Goal: Task Accomplishment & Management: Use online tool/utility

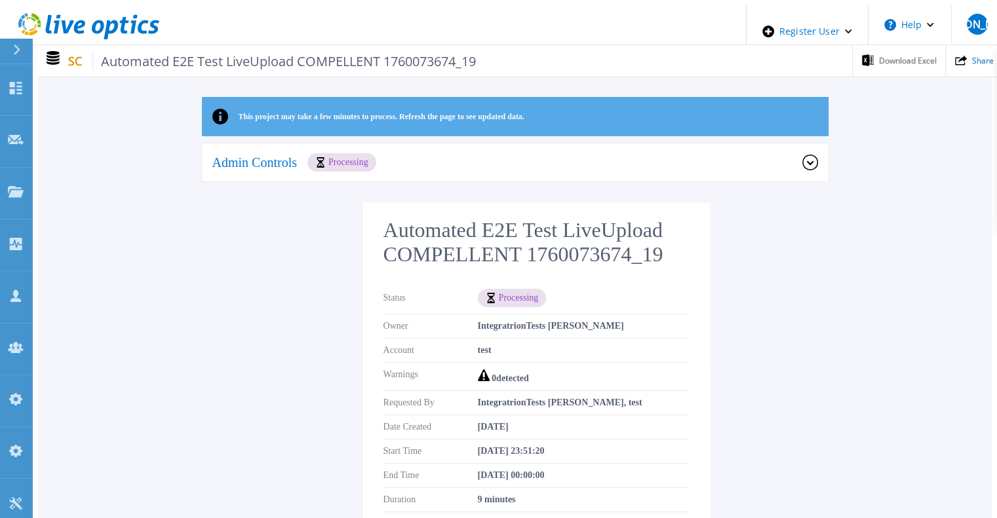
click at [576, 163] on div "Admin Controls Processing" at bounding box center [507, 162] width 590 height 18
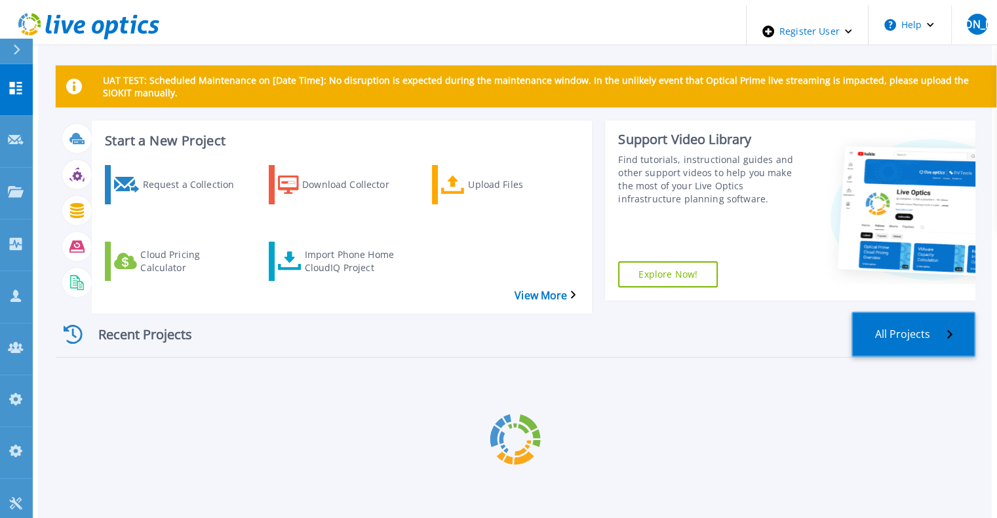
click at [919, 314] on link "All Projects" at bounding box center [913, 334] width 124 height 45
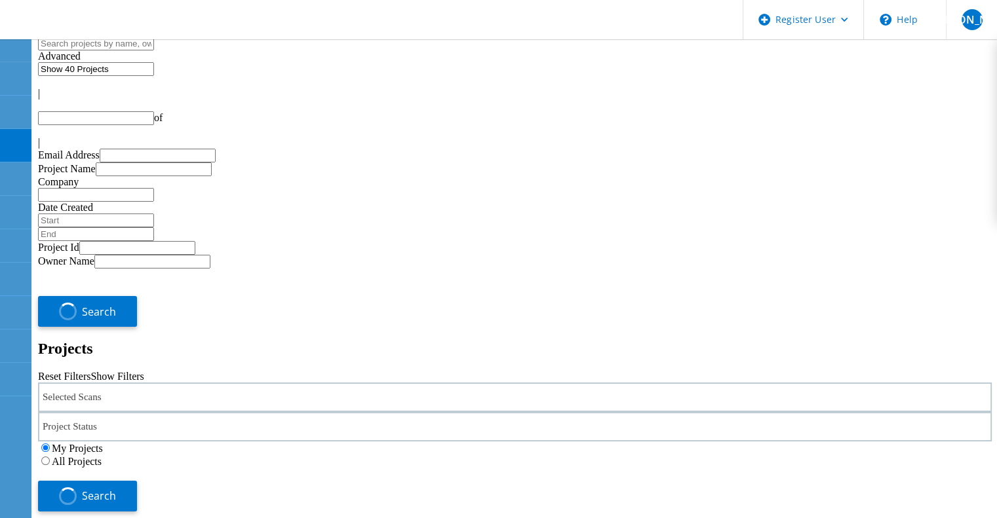
type input "1"
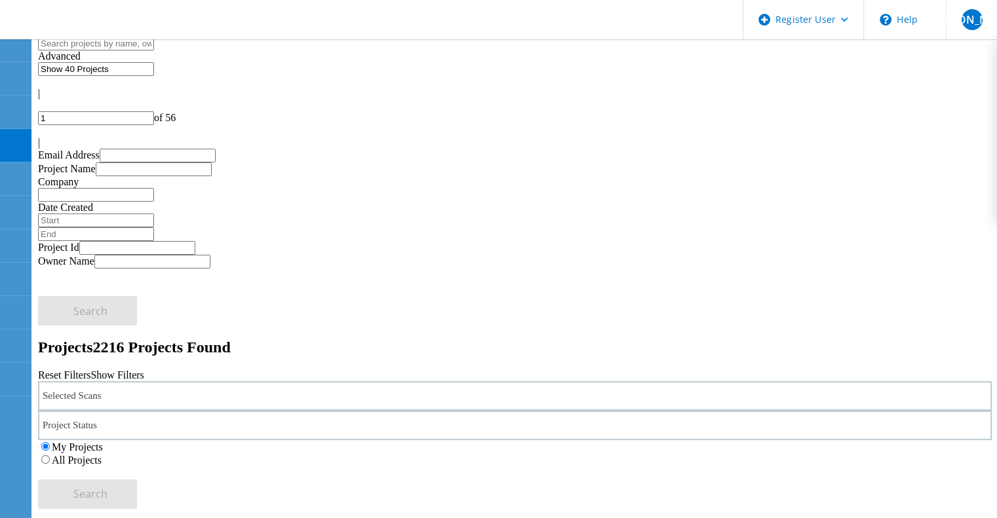
click at [102, 455] on label "All Projects" at bounding box center [77, 460] width 50 height 11
click at [50, 455] on input "All Projects" at bounding box center [45, 459] width 9 height 9
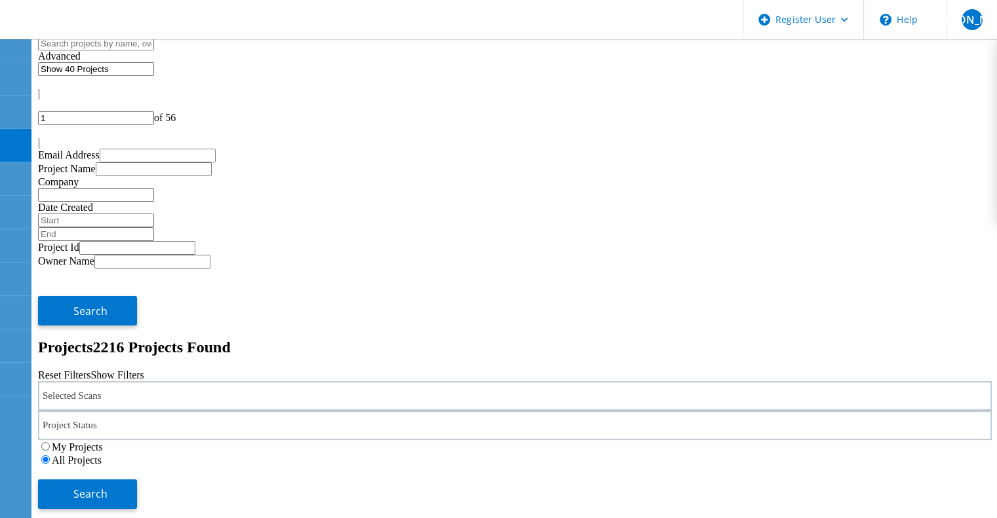
click at [815, 440] on div "My Projects All Projects" at bounding box center [515, 453] width 954 height 26
click at [137, 480] on button "Search" at bounding box center [87, 494] width 99 height 29
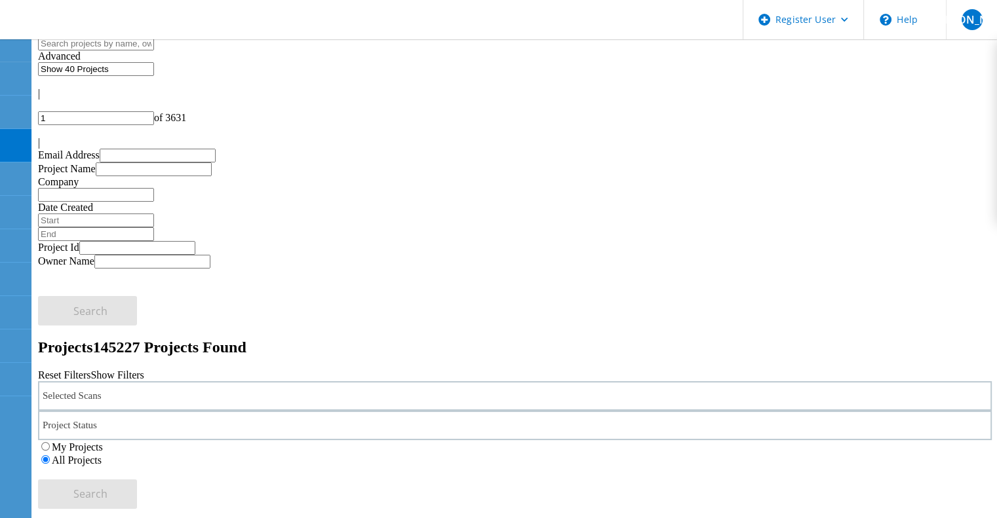
click at [228, 381] on div "Selected Scans" at bounding box center [515, 395] width 954 height 29
click at [140, 387] on label "Isilon/PowerScale" at bounding box center [120, 392] width 76 height 11
click at [80, 387] on input "Isilon/PowerScale" at bounding box center [75, 391] width 9 height 9
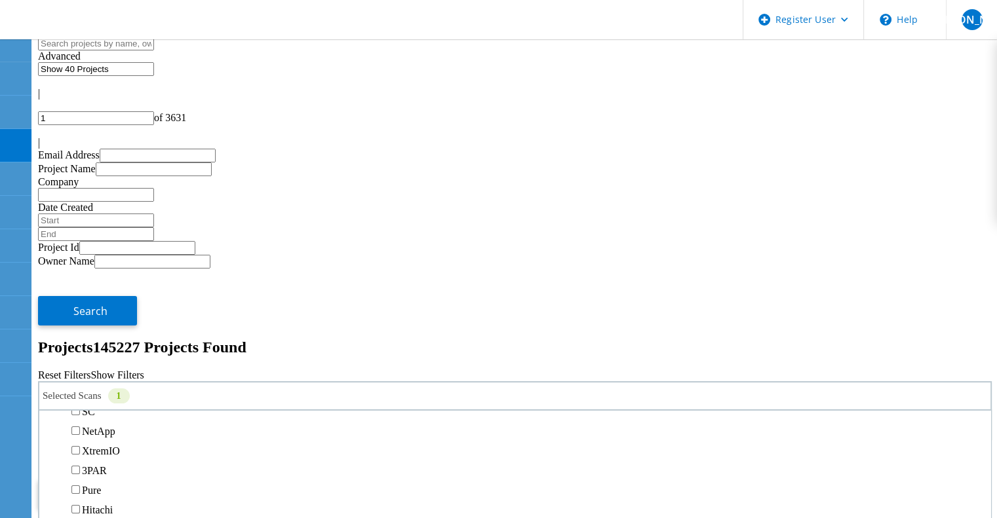
click at [107, 487] on span "Search" at bounding box center [90, 494] width 34 height 14
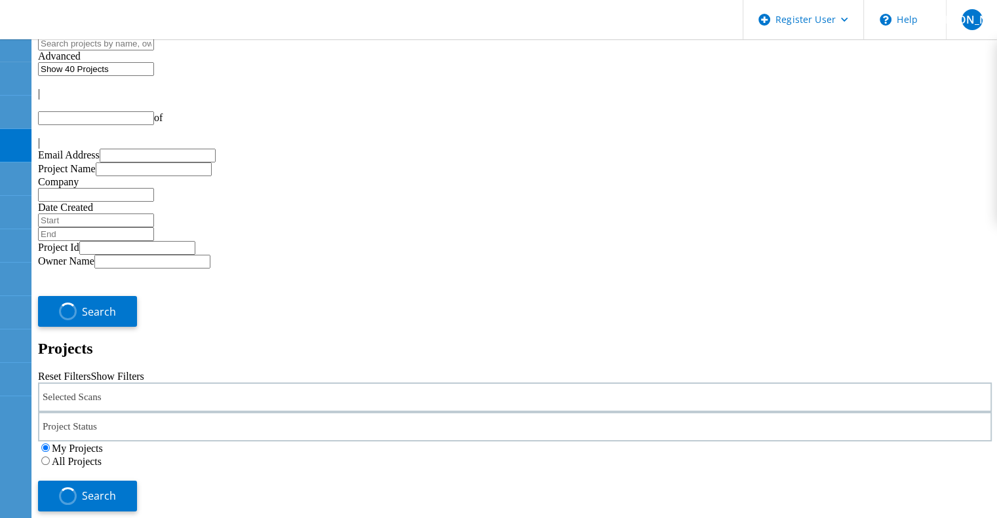
type input "1"
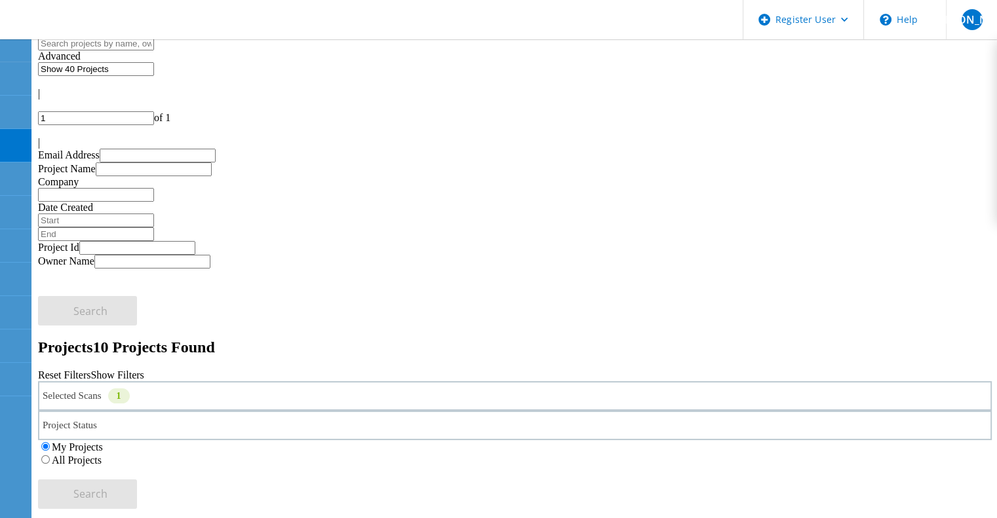
click at [90, 370] on link "Reset Filters" at bounding box center [64, 375] width 52 height 11
click at [102, 455] on label "All Projects" at bounding box center [77, 460] width 50 height 11
click at [50, 455] on input "All Projects" at bounding box center [45, 459] width 9 height 9
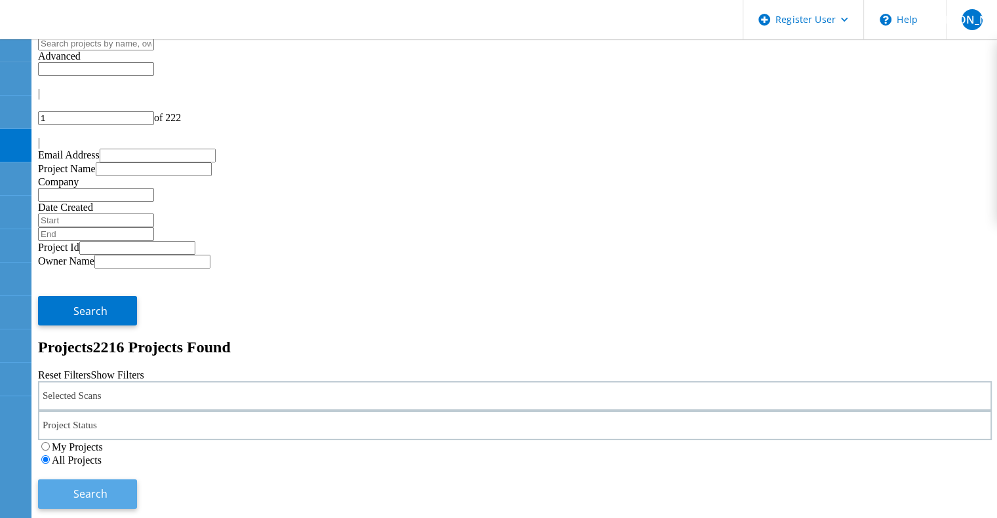
drag, startPoint x: 817, startPoint y: 187, endPoint x: 828, endPoint y: 189, distance: 11.9
click at [822, 440] on div "My Projects All Projects" at bounding box center [515, 453] width 954 height 26
click at [137, 480] on button "Search" at bounding box center [87, 494] width 99 height 29
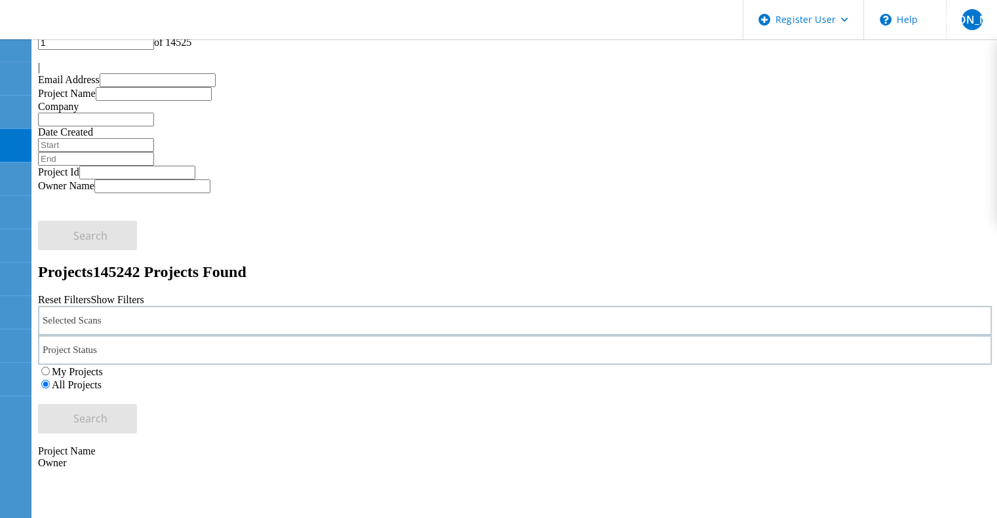
scroll to position [66, 0]
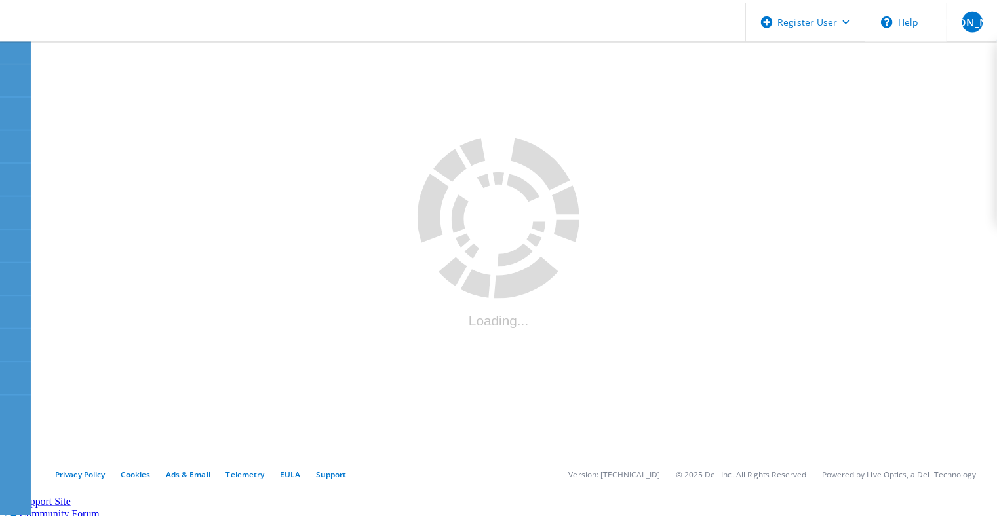
scroll to position [66, 0]
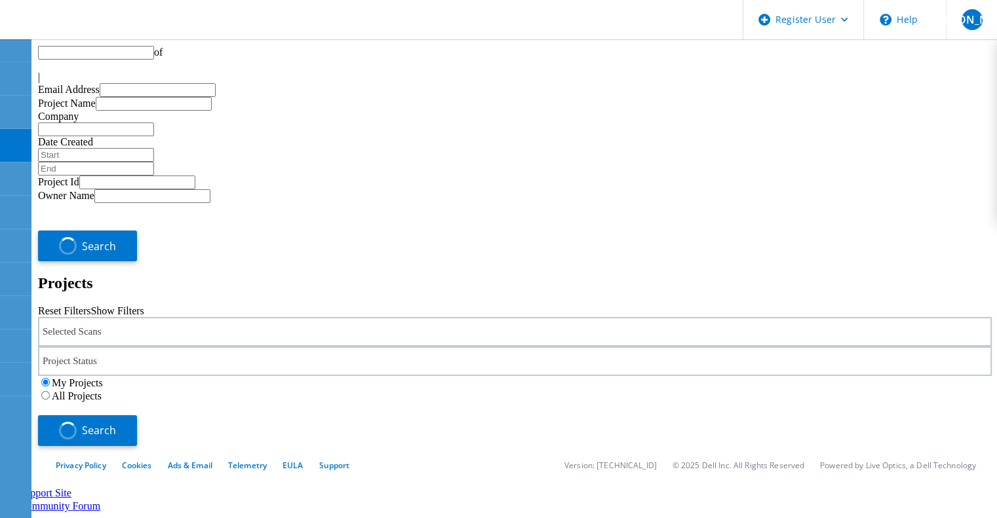
type input "1"
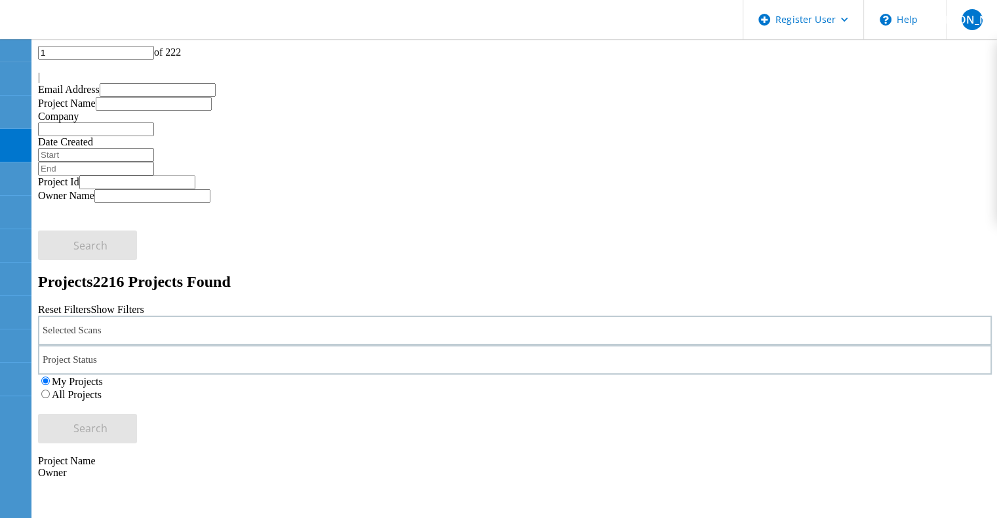
click at [102, 389] on label "All Projects" at bounding box center [77, 394] width 50 height 11
click at [50, 390] on input "All Projects" at bounding box center [45, 394] width 9 height 9
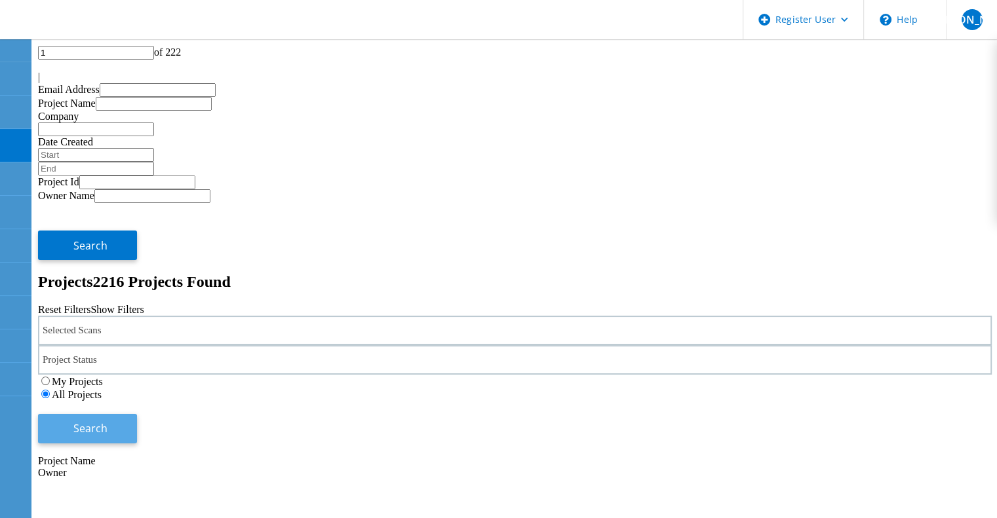
click at [137, 414] on button "Search" at bounding box center [87, 428] width 99 height 29
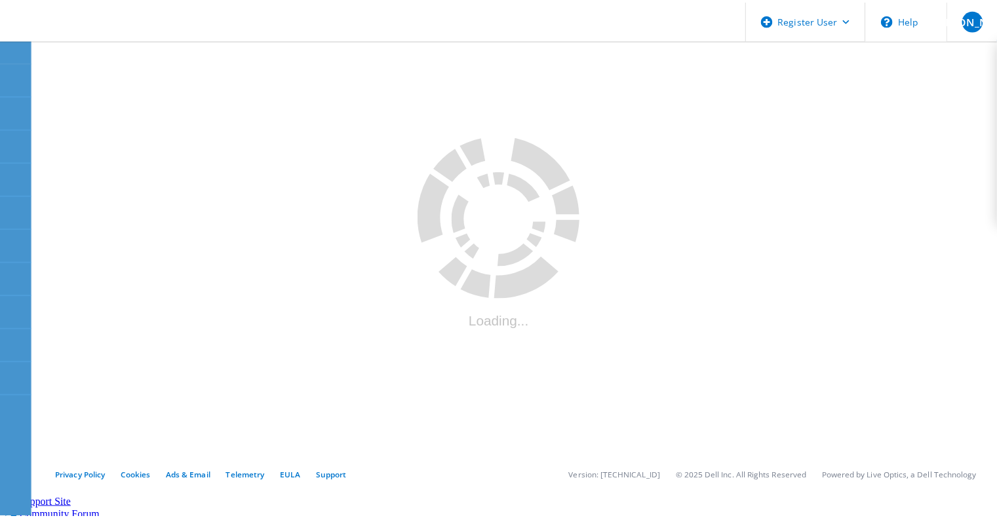
scroll to position [66, 0]
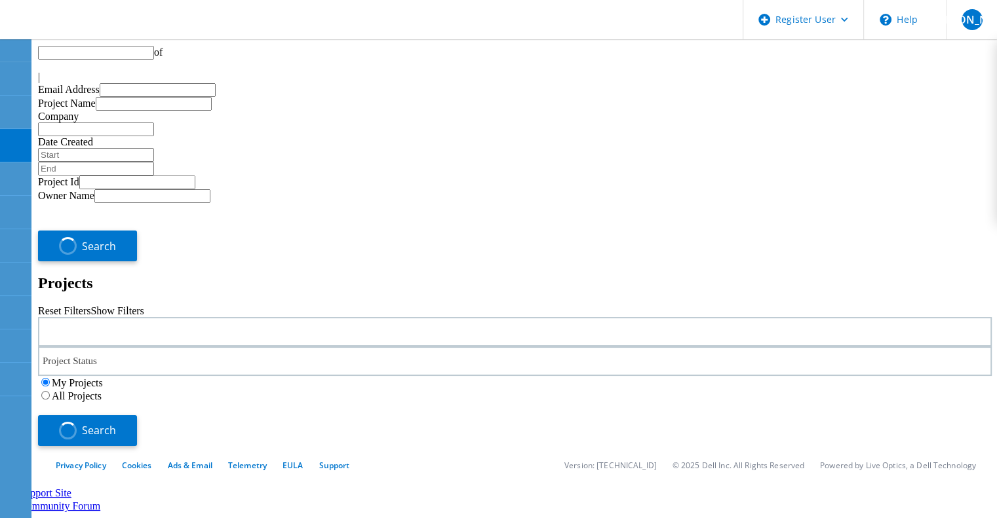
type input "1"
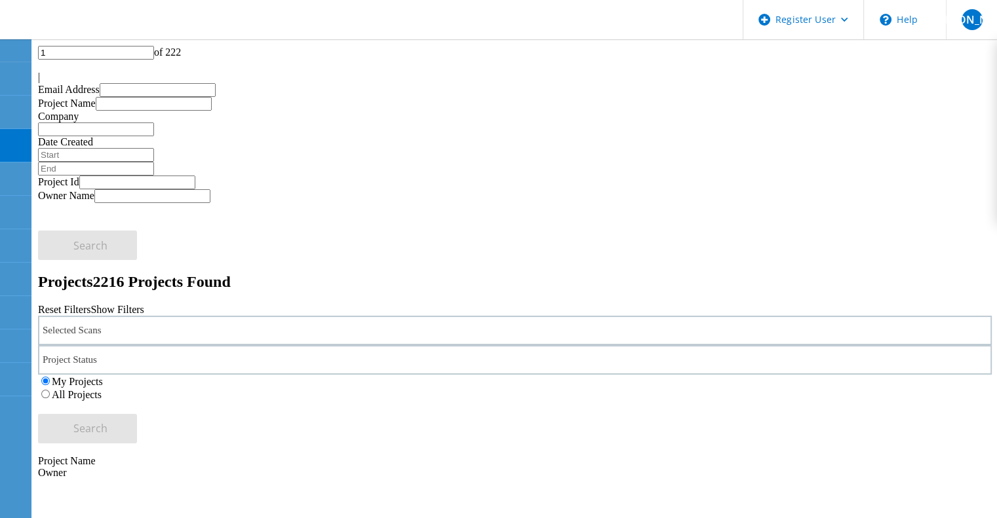
click at [102, 389] on label "All Projects" at bounding box center [77, 394] width 50 height 11
click at [50, 390] on input "All Projects" at bounding box center [45, 394] width 9 height 9
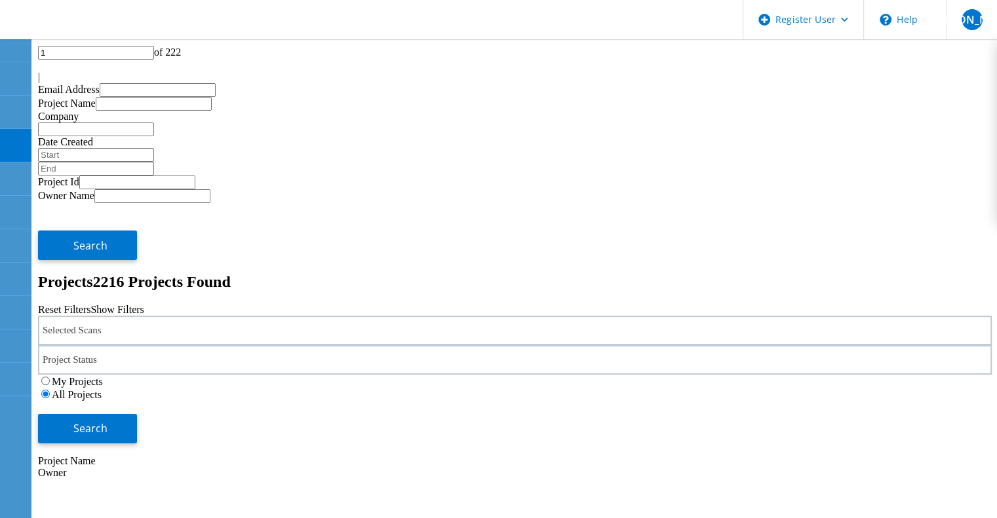
click at [945, 401] on div "Search" at bounding box center [515, 422] width 954 height 43
click at [137, 414] on button "Search" at bounding box center [87, 428] width 99 height 29
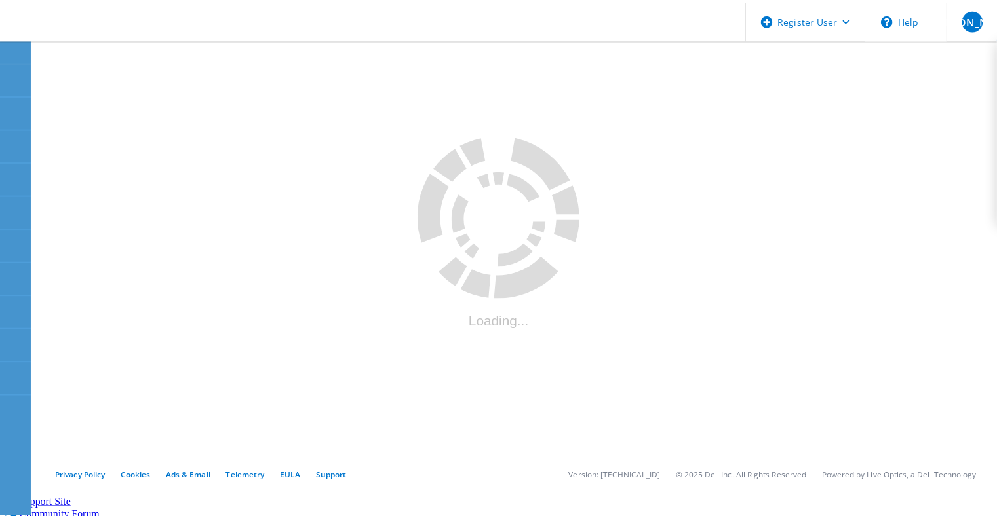
scroll to position [66, 0]
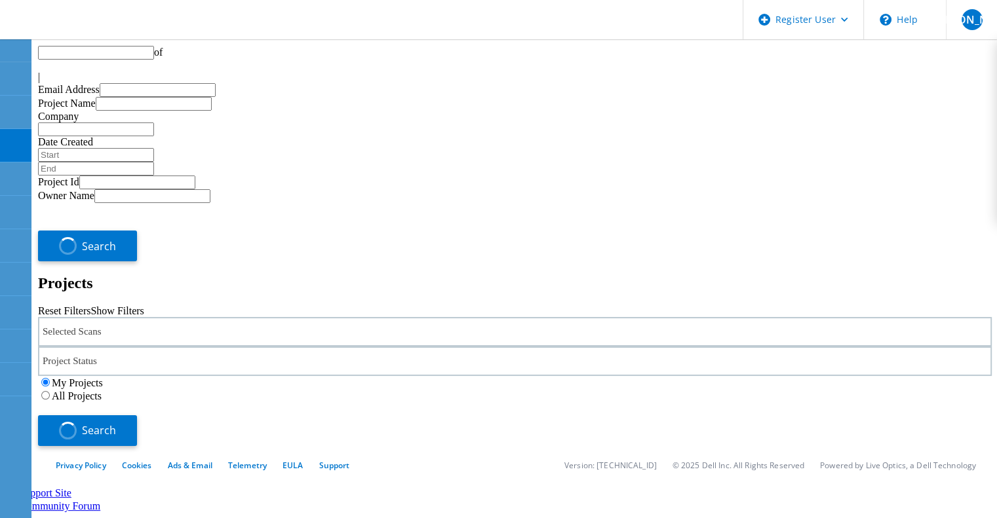
type input "1"
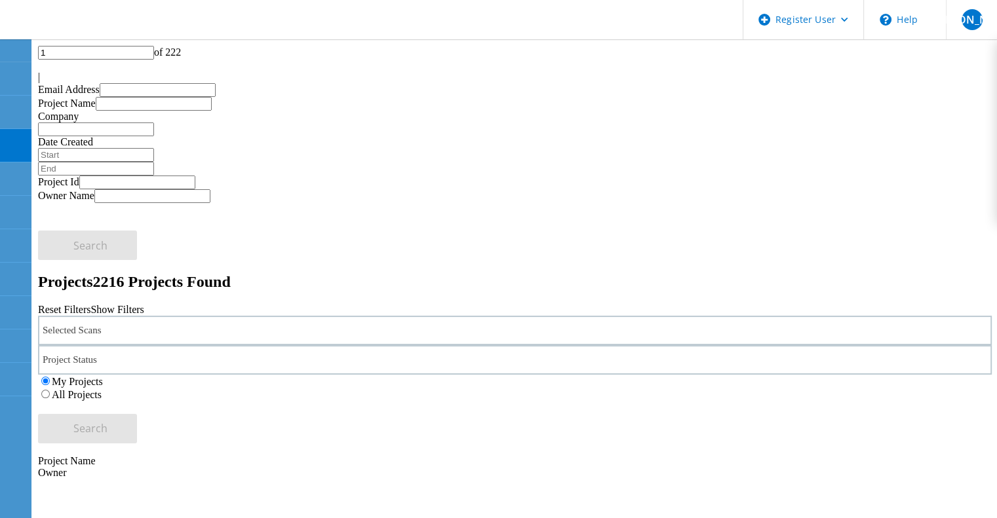
click at [102, 389] on label "All Projects" at bounding box center [77, 394] width 50 height 11
click at [50, 390] on input "All Projects" at bounding box center [45, 394] width 9 height 9
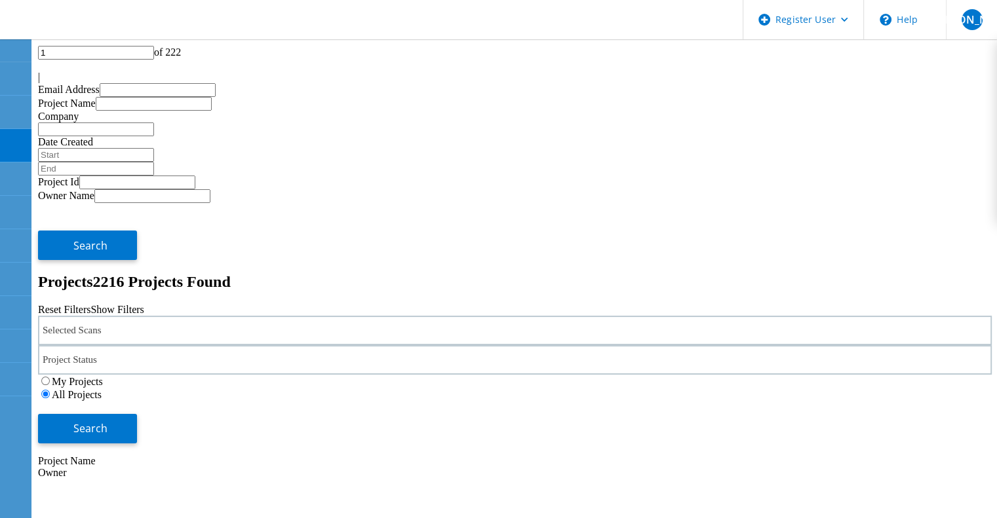
drag, startPoint x: 853, startPoint y: 113, endPoint x: 787, endPoint y: 185, distance: 97.4
click at [137, 414] on button "Search" at bounding box center [87, 428] width 99 height 29
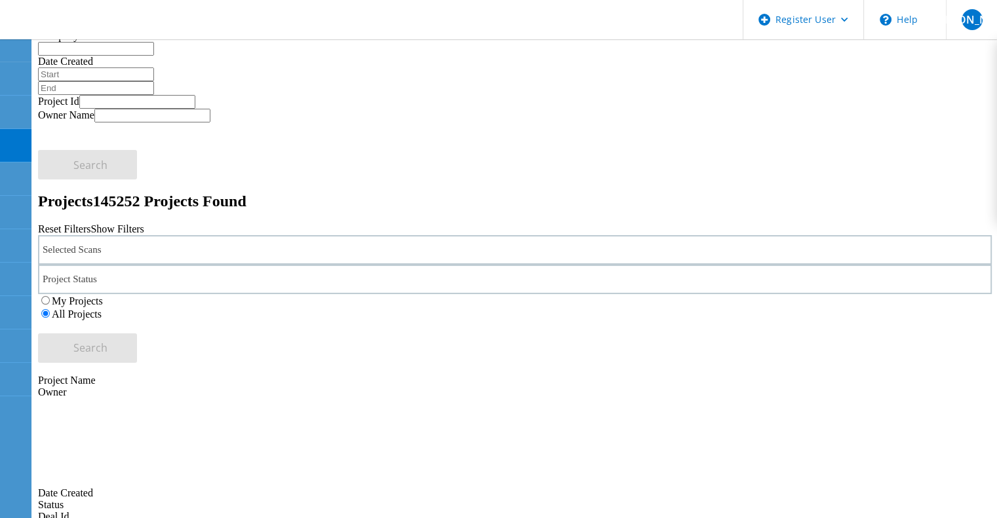
scroll to position [115, 0]
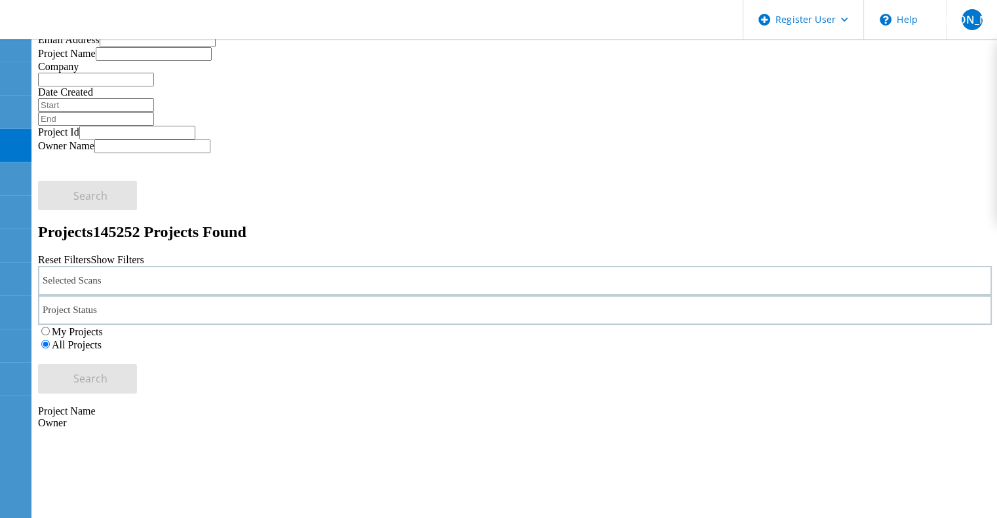
type input "Show 20 Projects"
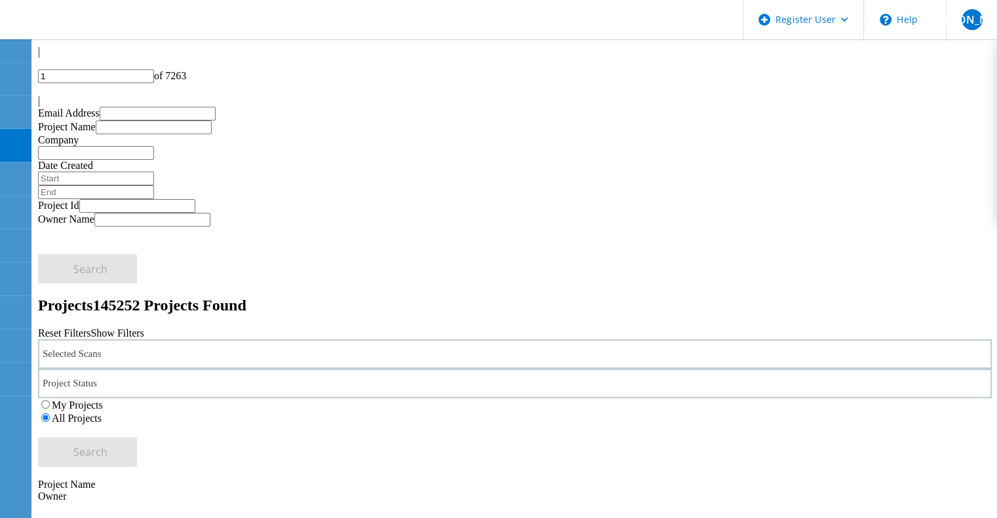
scroll to position [0, 0]
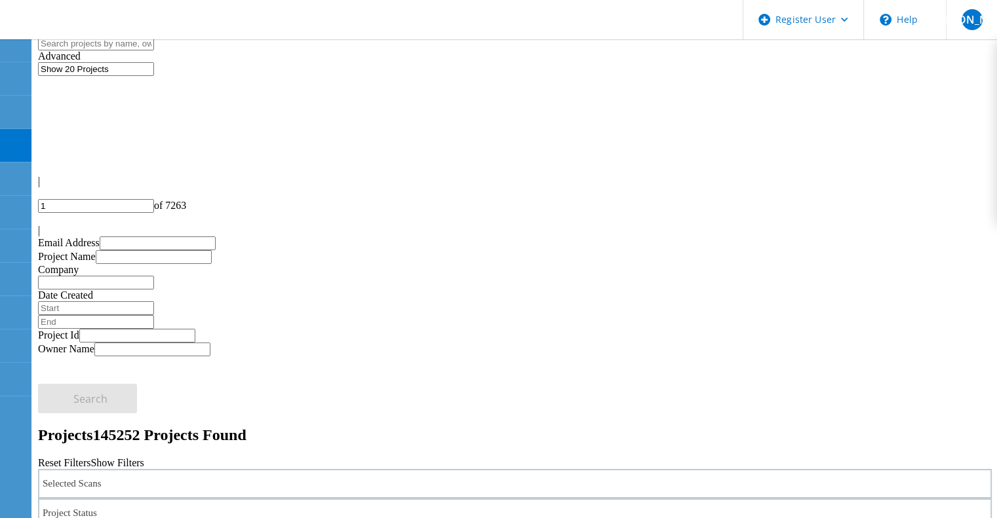
drag, startPoint x: 191, startPoint y: 279, endPoint x: 174, endPoint y: 272, distance: 18.9
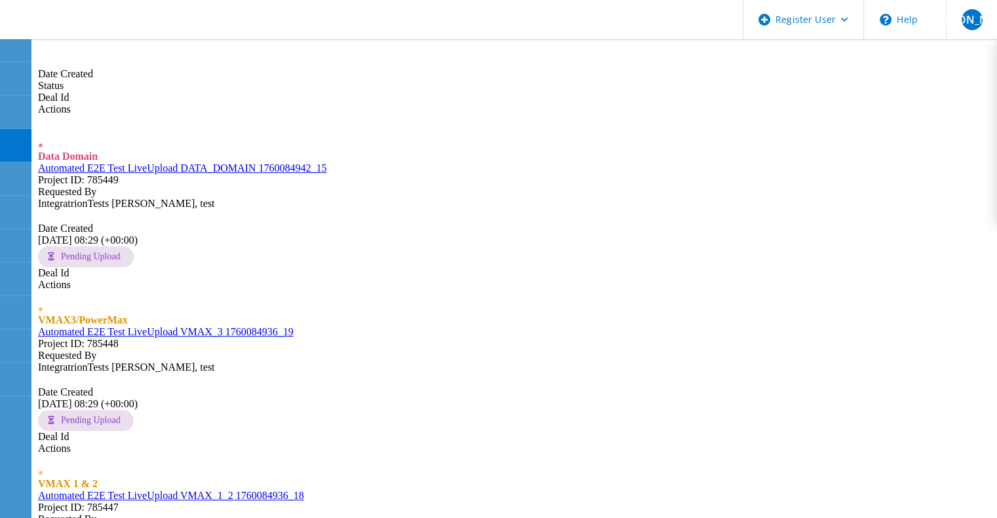
scroll to position [655, 0]
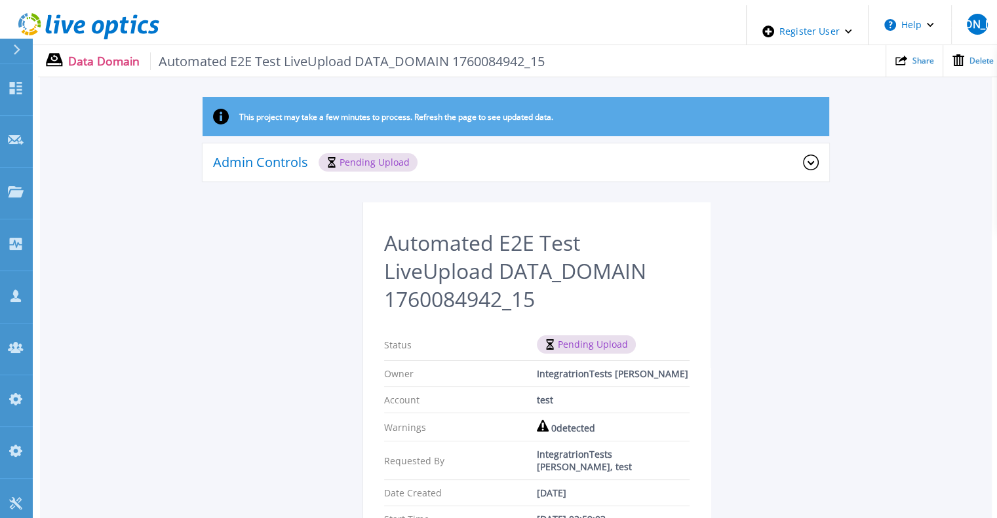
click at [461, 168] on div "Admin Controls Pending Upload" at bounding box center [516, 163] width 627 height 39
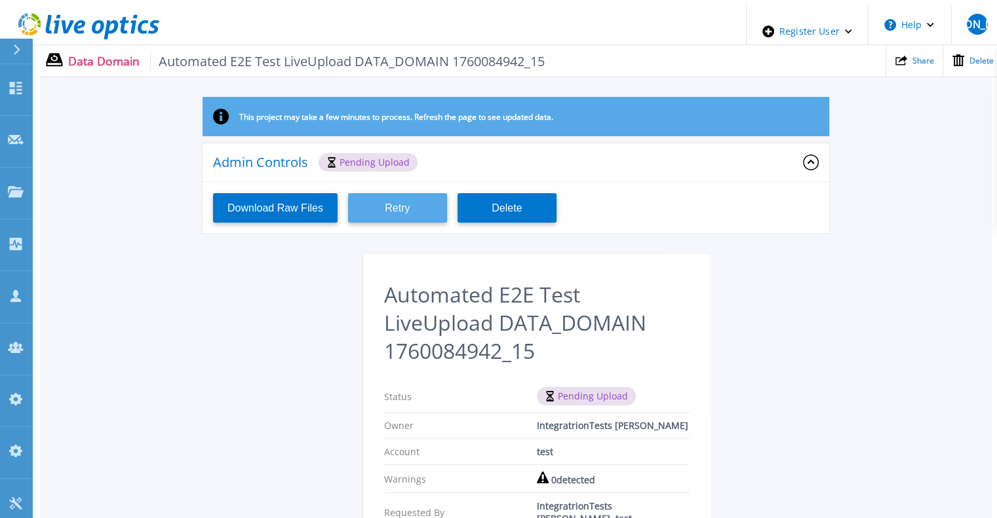
click at [426, 202] on button "Retry" at bounding box center [397, 207] width 99 height 29
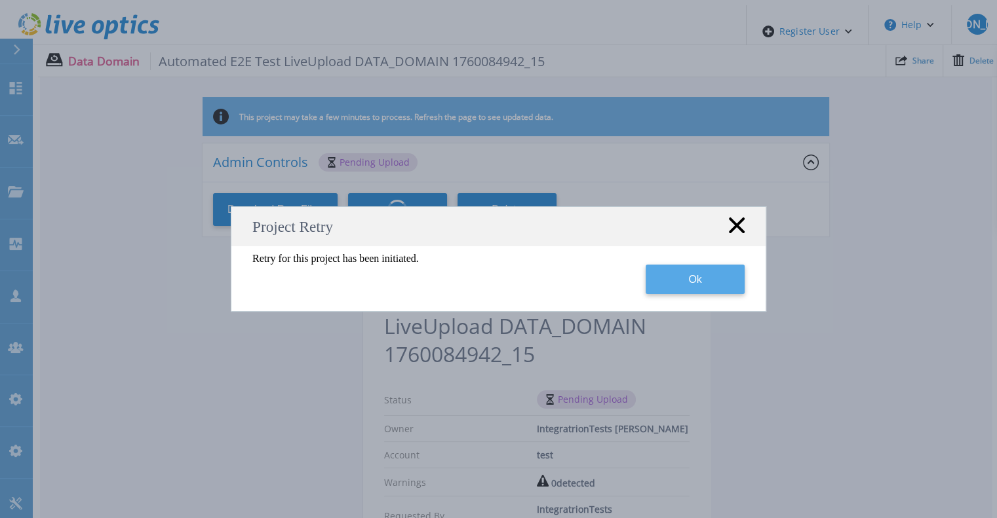
click at [728, 281] on button "Ok" at bounding box center [695, 279] width 99 height 29
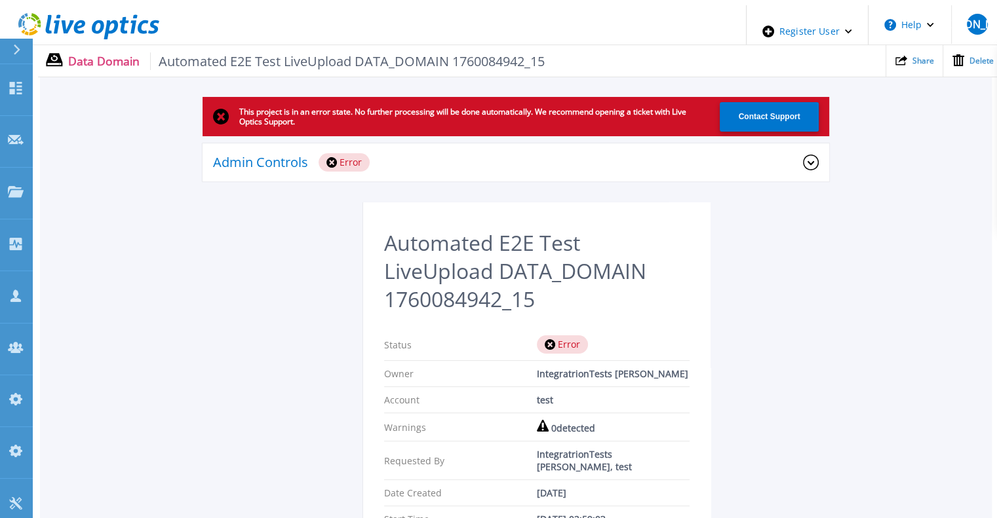
click at [449, 163] on div "Admin Controls Error" at bounding box center [508, 162] width 590 height 18
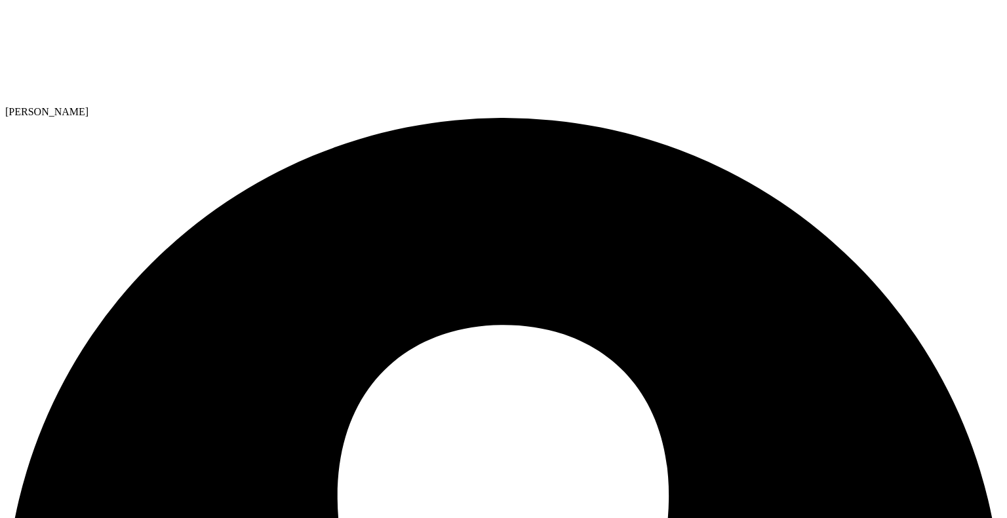
drag, startPoint x: 693, startPoint y: 260, endPoint x: 638, endPoint y: 279, distance: 58.0
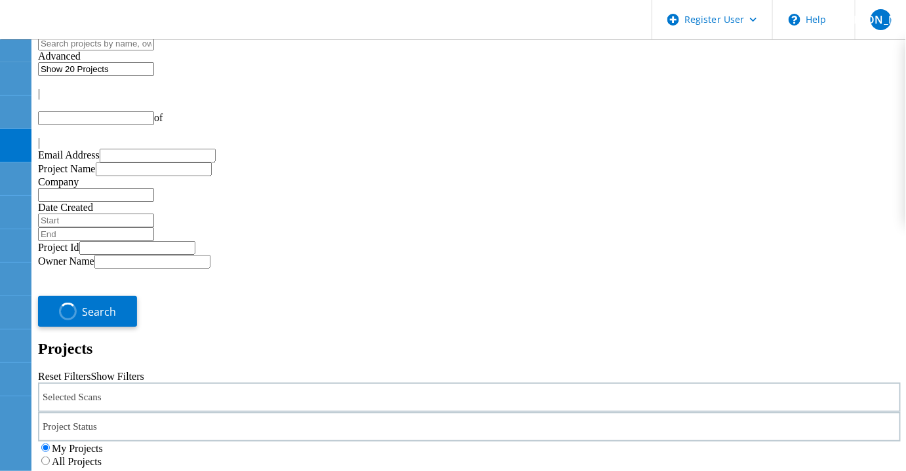
type input "1"
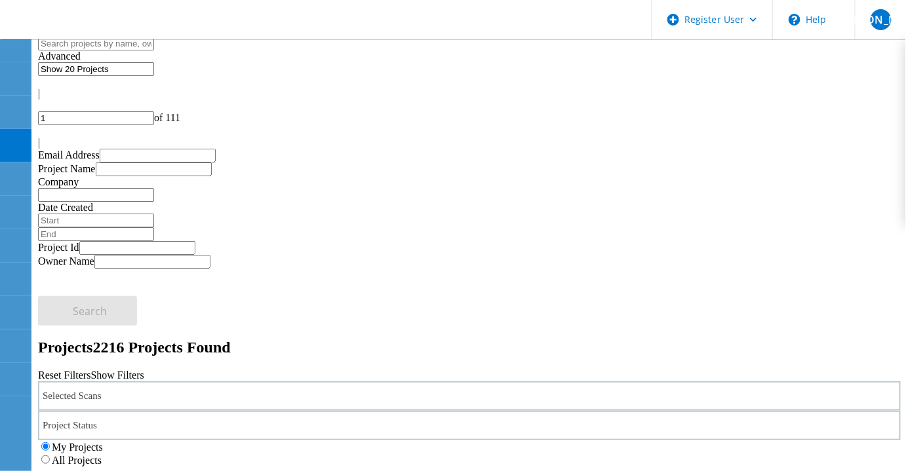
click at [252, 381] on div "Selected Scans" at bounding box center [469, 395] width 862 height 29
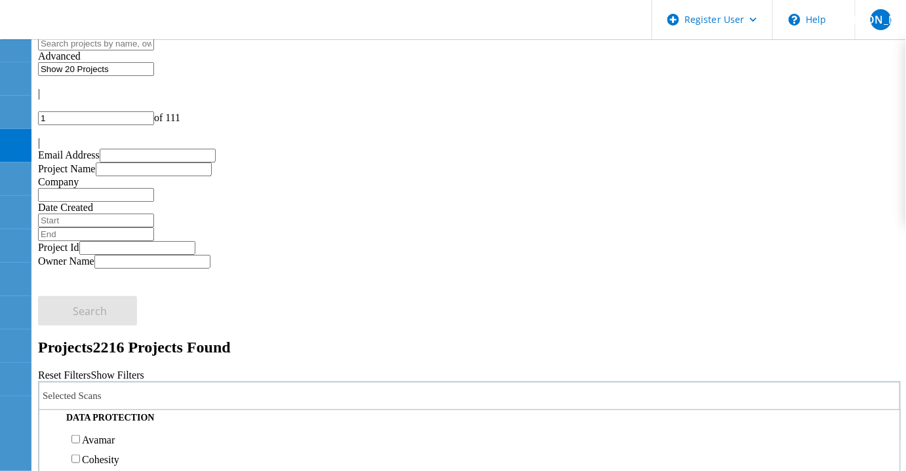
scroll to position [513, 0]
drag, startPoint x: 364, startPoint y: 136, endPoint x: 377, endPoint y: 136, distance: 12.5
click at [362, 381] on div "Selected Scans Server & Cloud Optical Prime AWS Azure Nutanix RVTools Kubernete…" at bounding box center [469, 445] width 862 height 128
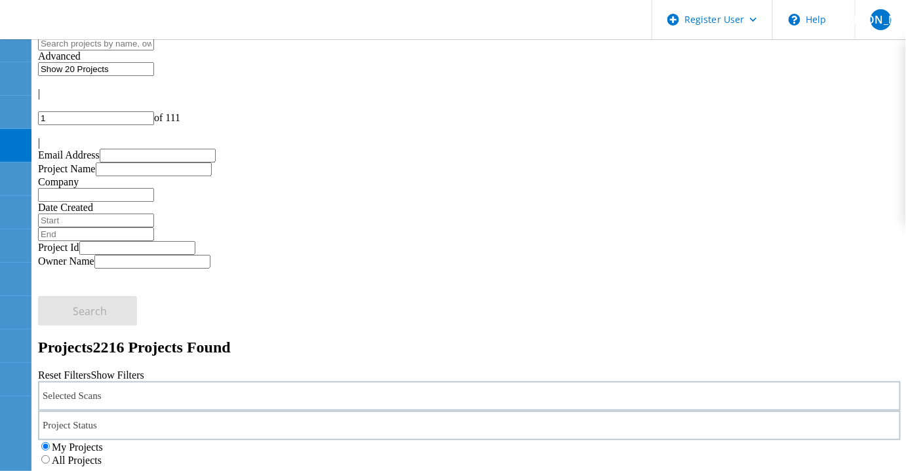
click at [241, 381] on div "Selected Scans" at bounding box center [469, 395] width 862 height 29
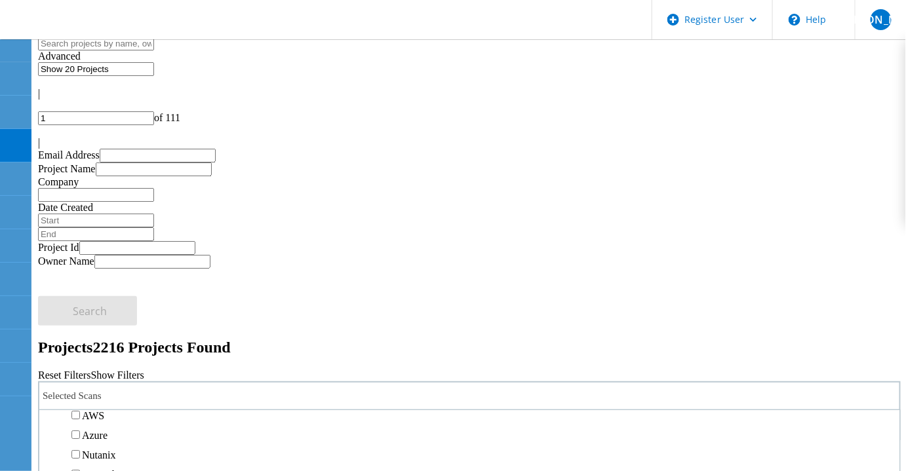
scroll to position [178, 0]
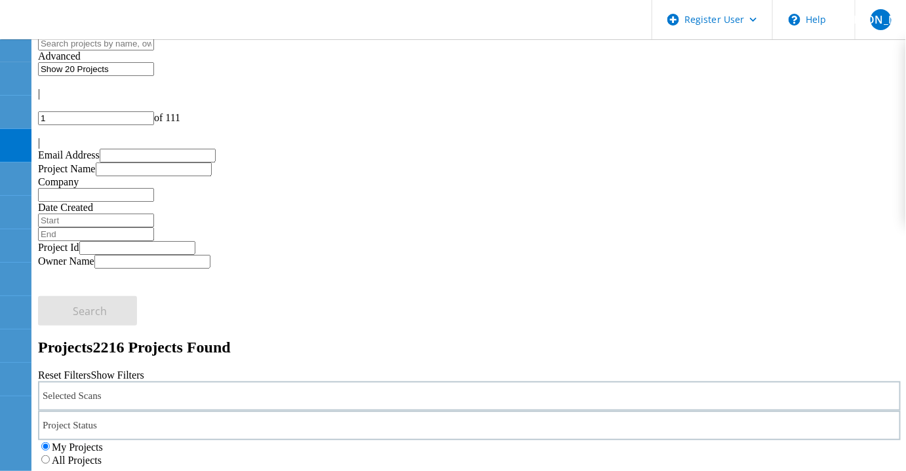
click at [104, 34] on icon at bounding box center [83, 21] width 141 height 27
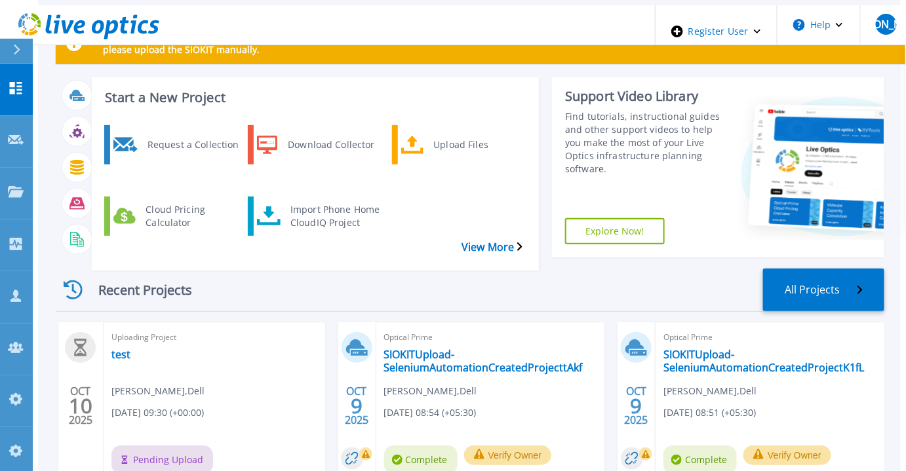
scroll to position [59, 0]
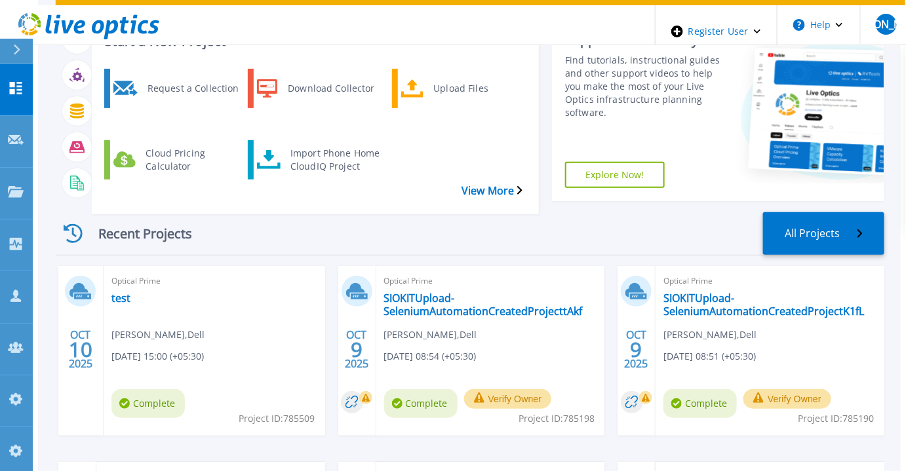
scroll to position [119, 0]
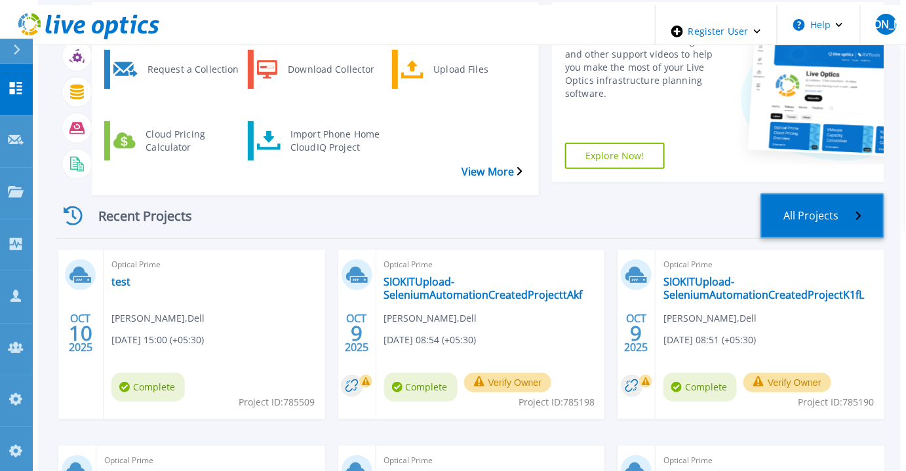
click at [803, 196] on link "All Projects" at bounding box center [822, 215] width 124 height 45
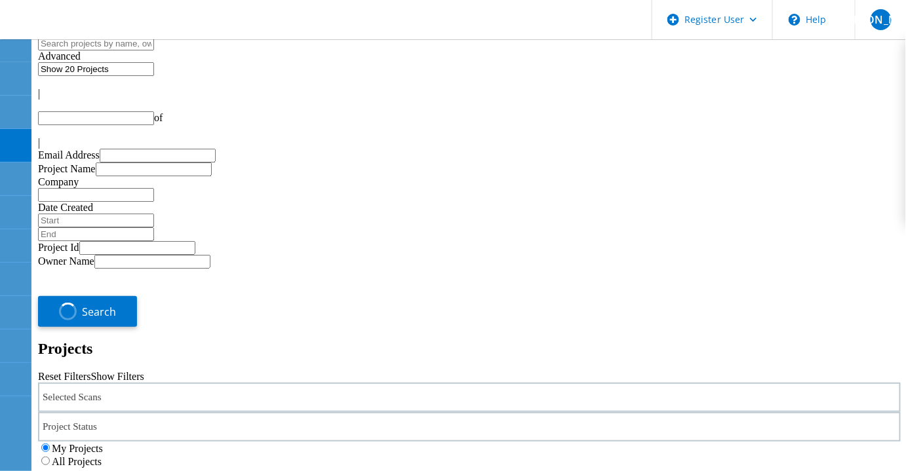
type input "1"
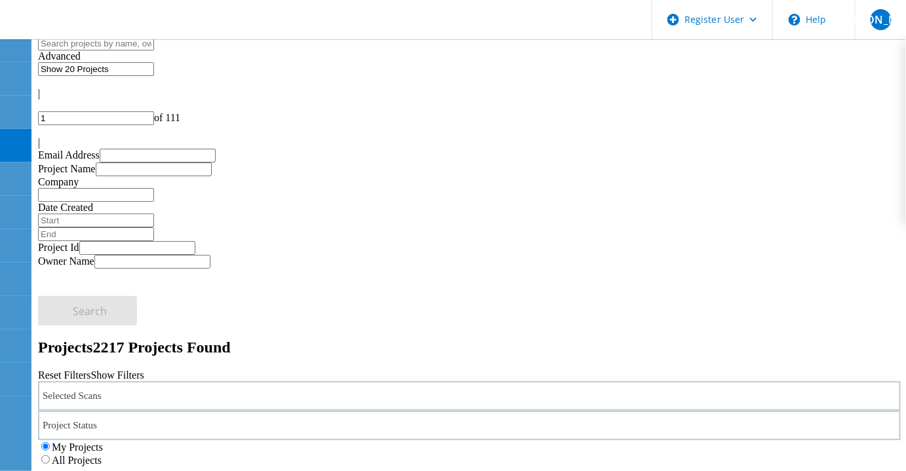
click at [102, 455] on label "All Projects" at bounding box center [77, 460] width 50 height 11
click at [50, 455] on input "All Projects" at bounding box center [45, 459] width 9 height 9
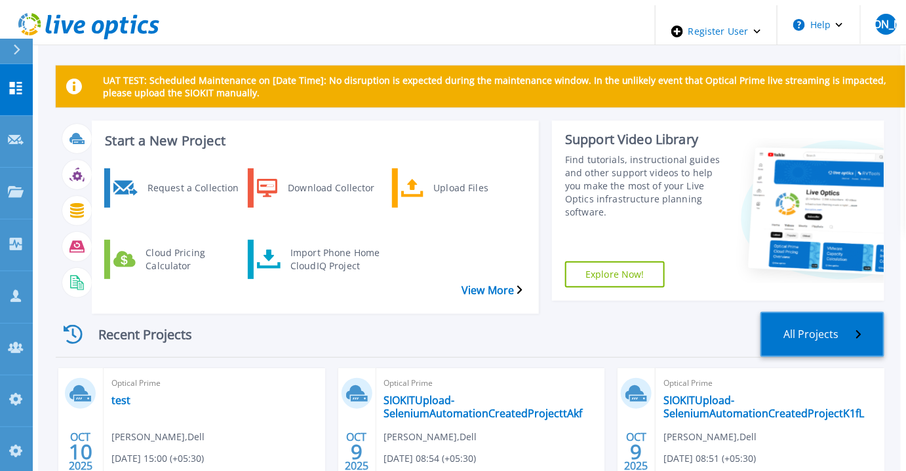
click at [839, 315] on link "All Projects" at bounding box center [822, 334] width 124 height 45
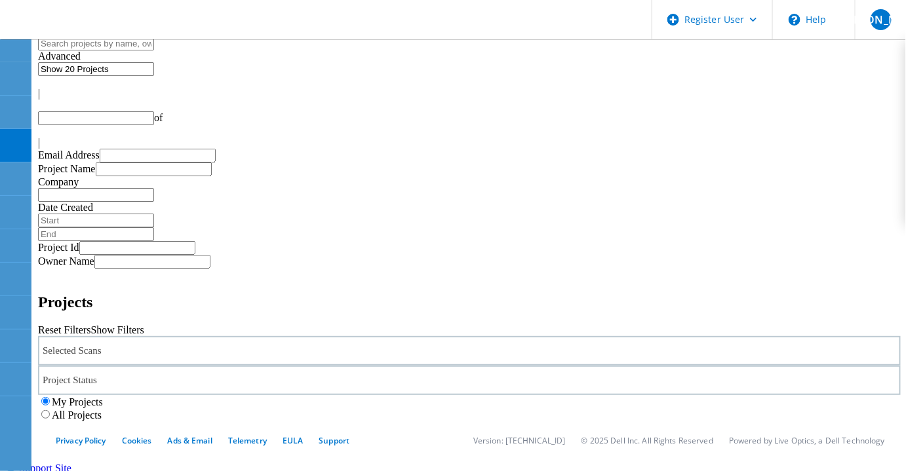
type input "1"
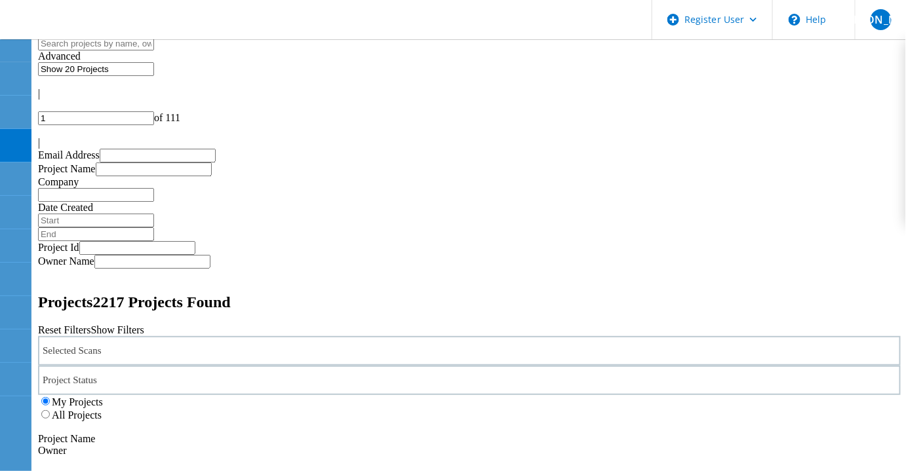
drag, startPoint x: 721, startPoint y: 180, endPoint x: 715, endPoint y: 185, distance: 7.9
click at [102, 410] on label "All Projects" at bounding box center [77, 415] width 50 height 11
click at [50, 410] on input "All Projects" at bounding box center [45, 414] width 9 height 9
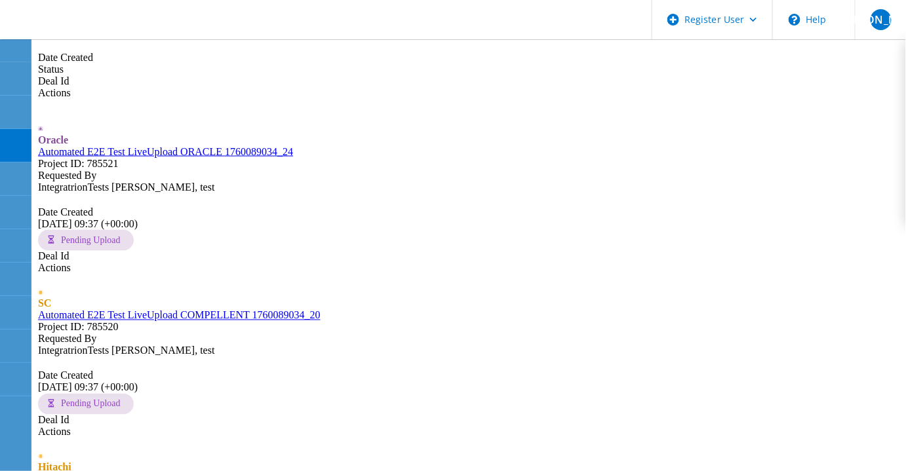
scroll to position [596, 0]
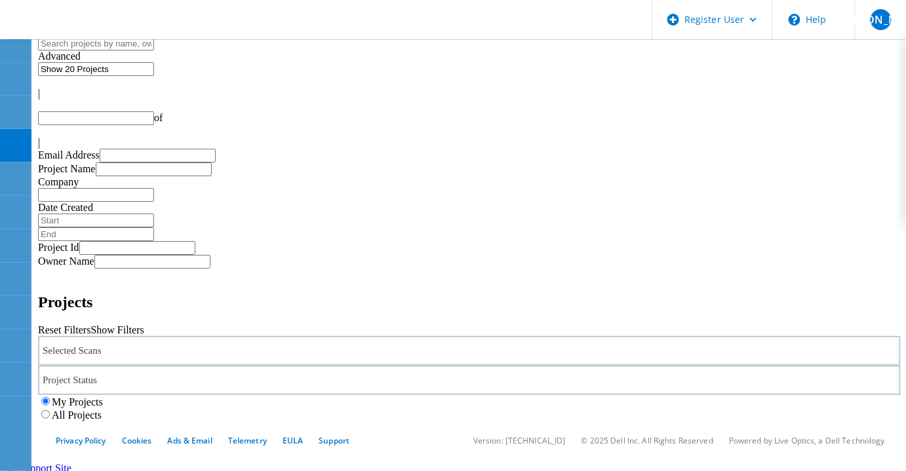
scroll to position [458, 0]
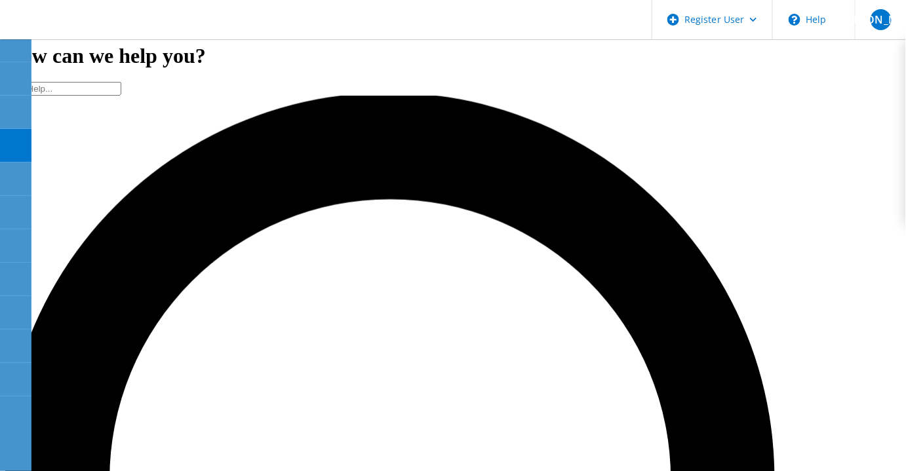
type input "1"
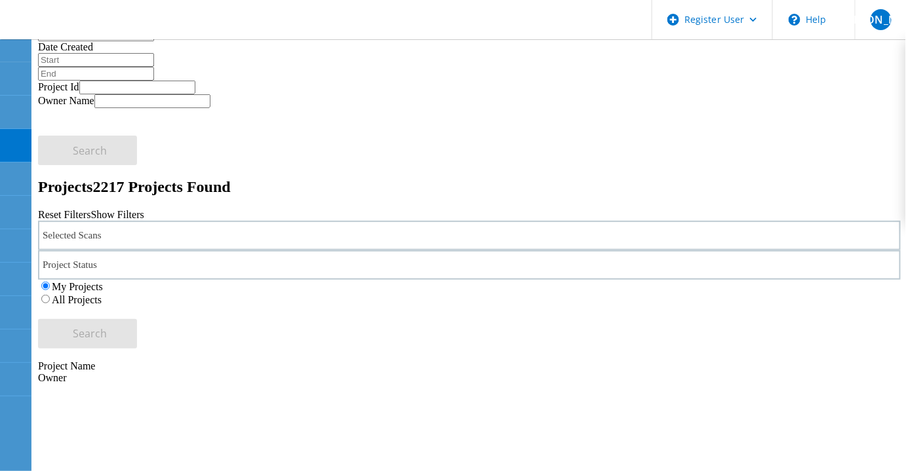
scroll to position [0, 0]
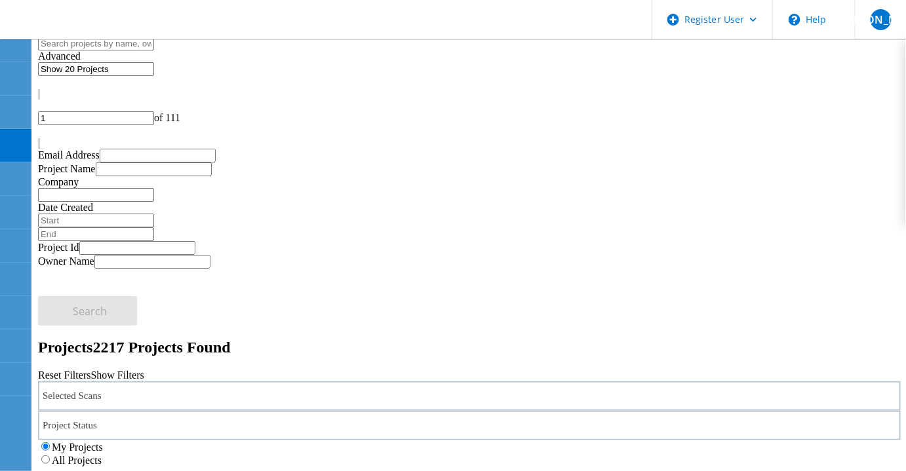
click at [102, 455] on label "All Projects" at bounding box center [77, 460] width 50 height 11
click at [50, 455] on input "All Projects" at bounding box center [45, 459] width 9 height 9
